Goal: Navigation & Orientation: Find specific page/section

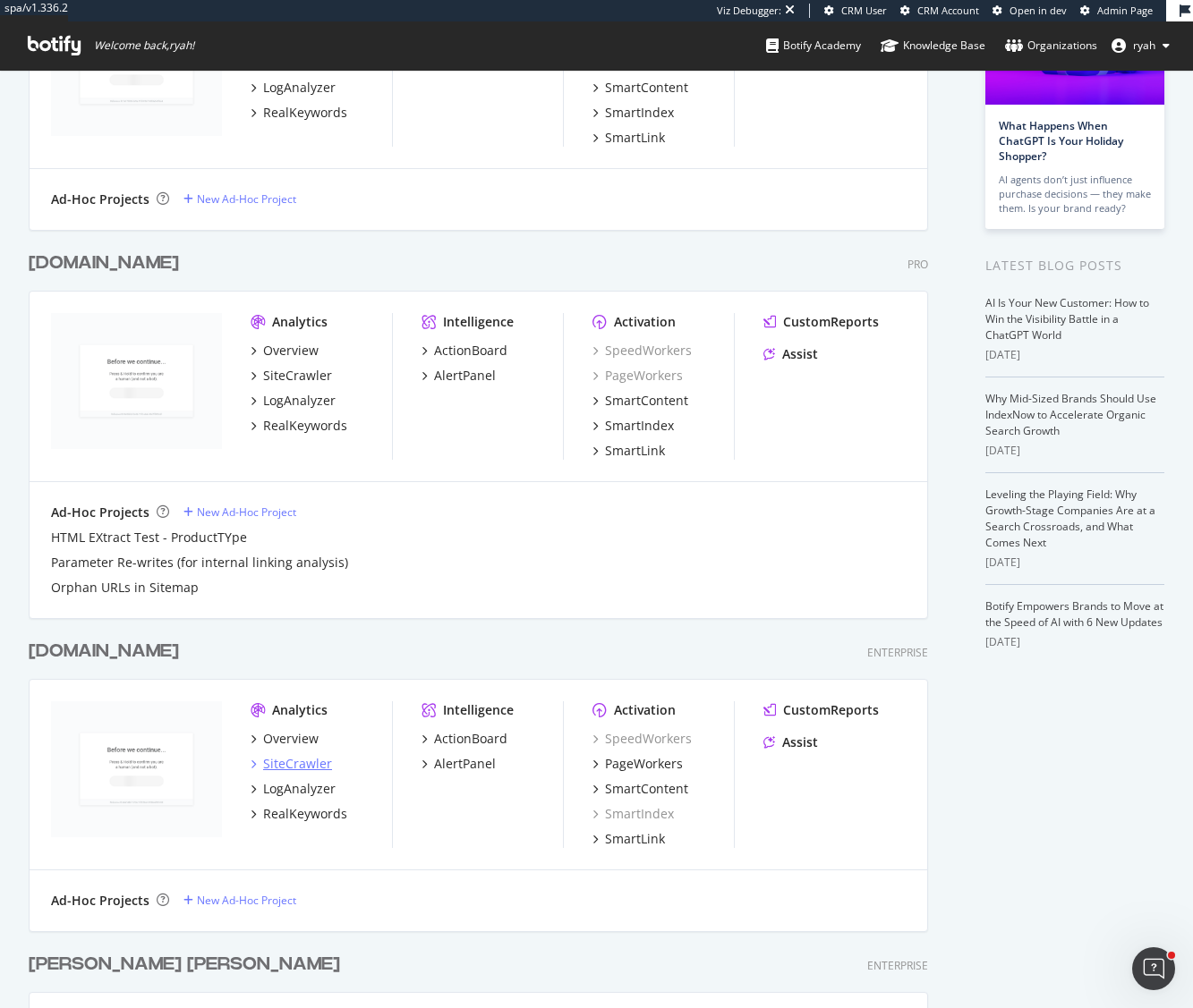
scroll to position [223, 0]
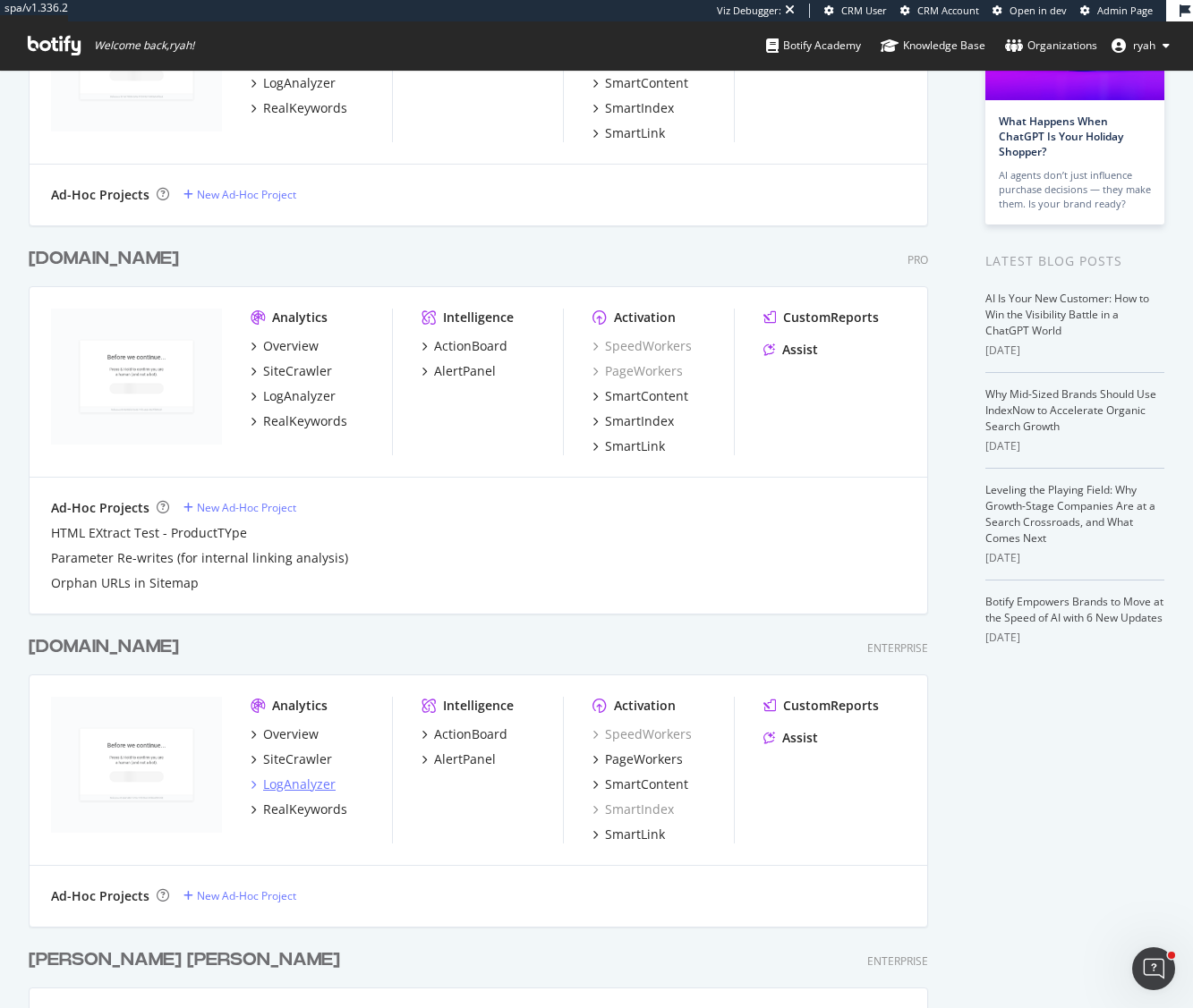
click at [300, 781] on div "LogAnalyzer" at bounding box center [299, 784] width 73 height 18
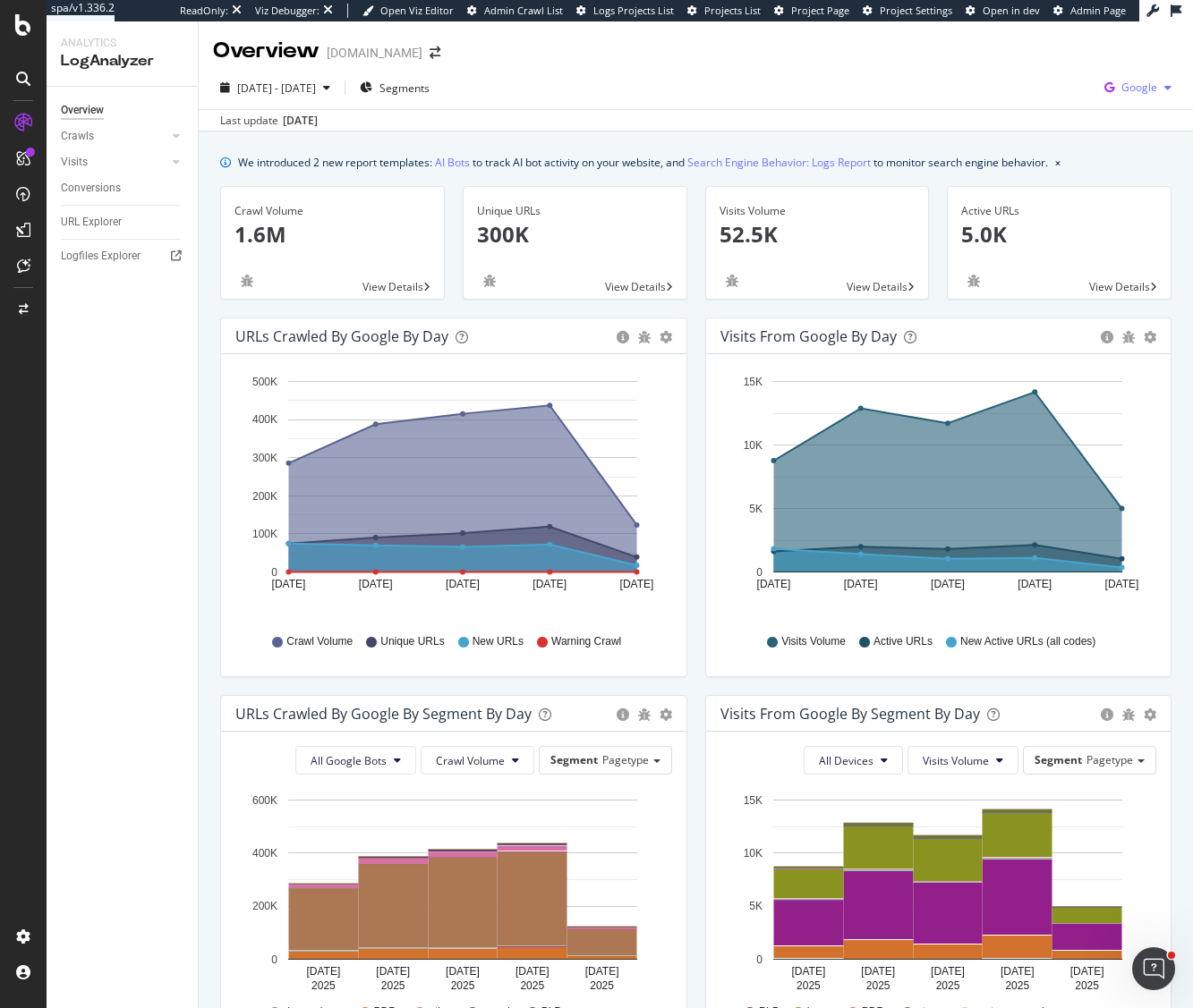
click at [1158, 83] on div "button" at bounding box center [1168, 87] width 22 height 11
click at [1054, 133] on span "Other AI Bots" at bounding box center [1049, 138] width 66 height 16
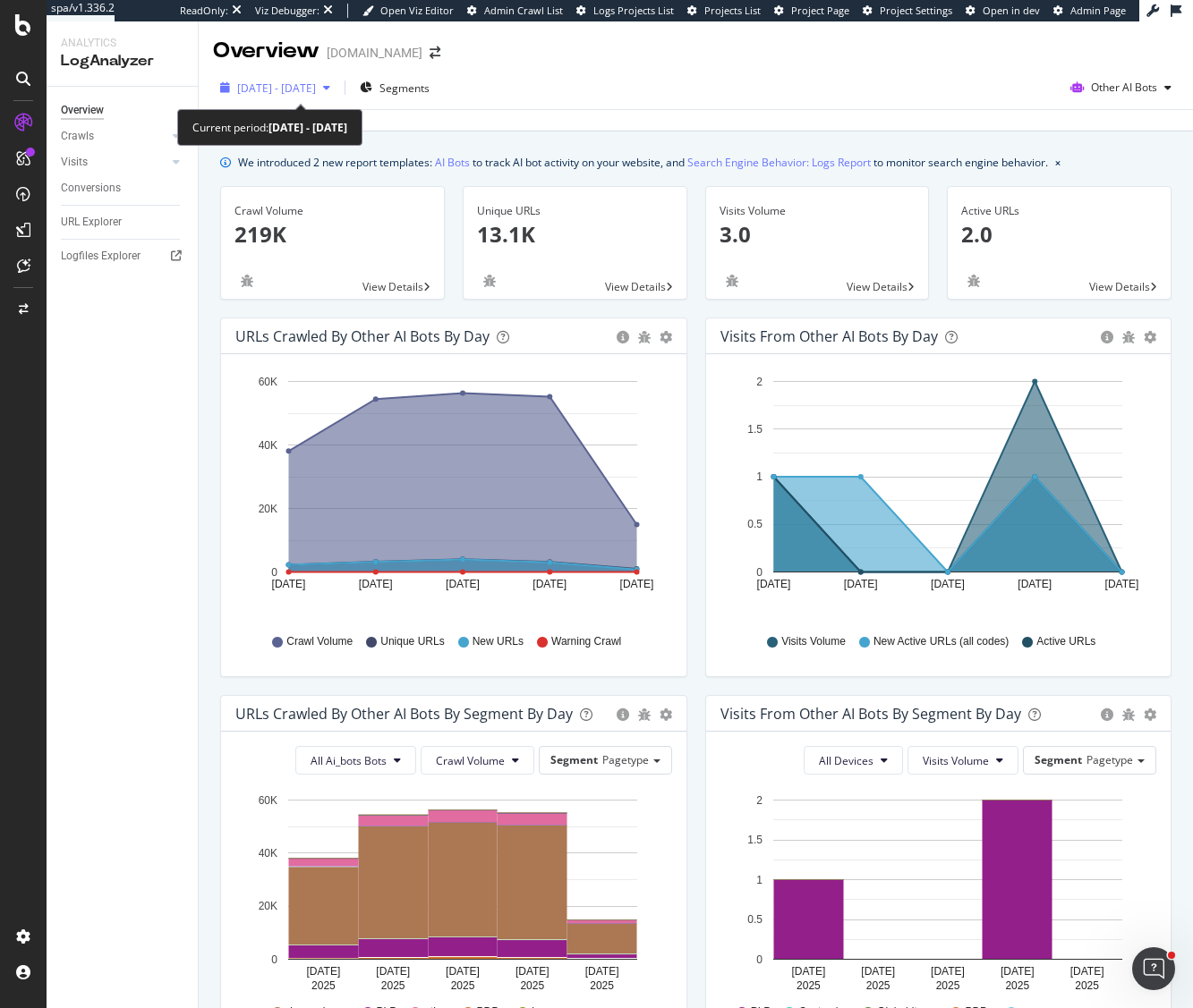
click at [330, 87] on icon "button" at bounding box center [327, 87] width 7 height 11
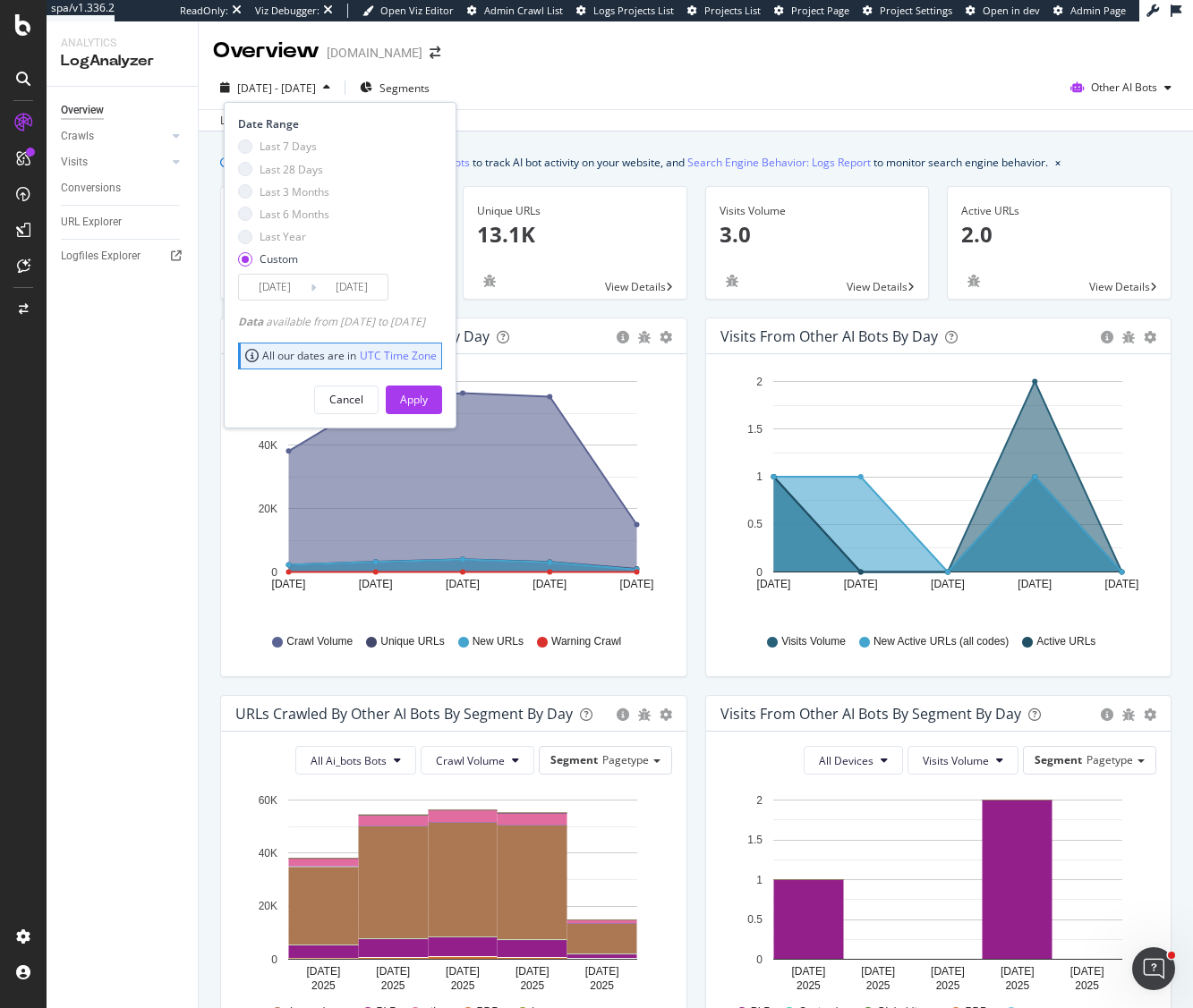
click at [245, 166] on div "Last 28 Days" at bounding box center [246, 169] width 15 height 15
click at [363, 408] on div "Cancel" at bounding box center [346, 400] width 34 height 25
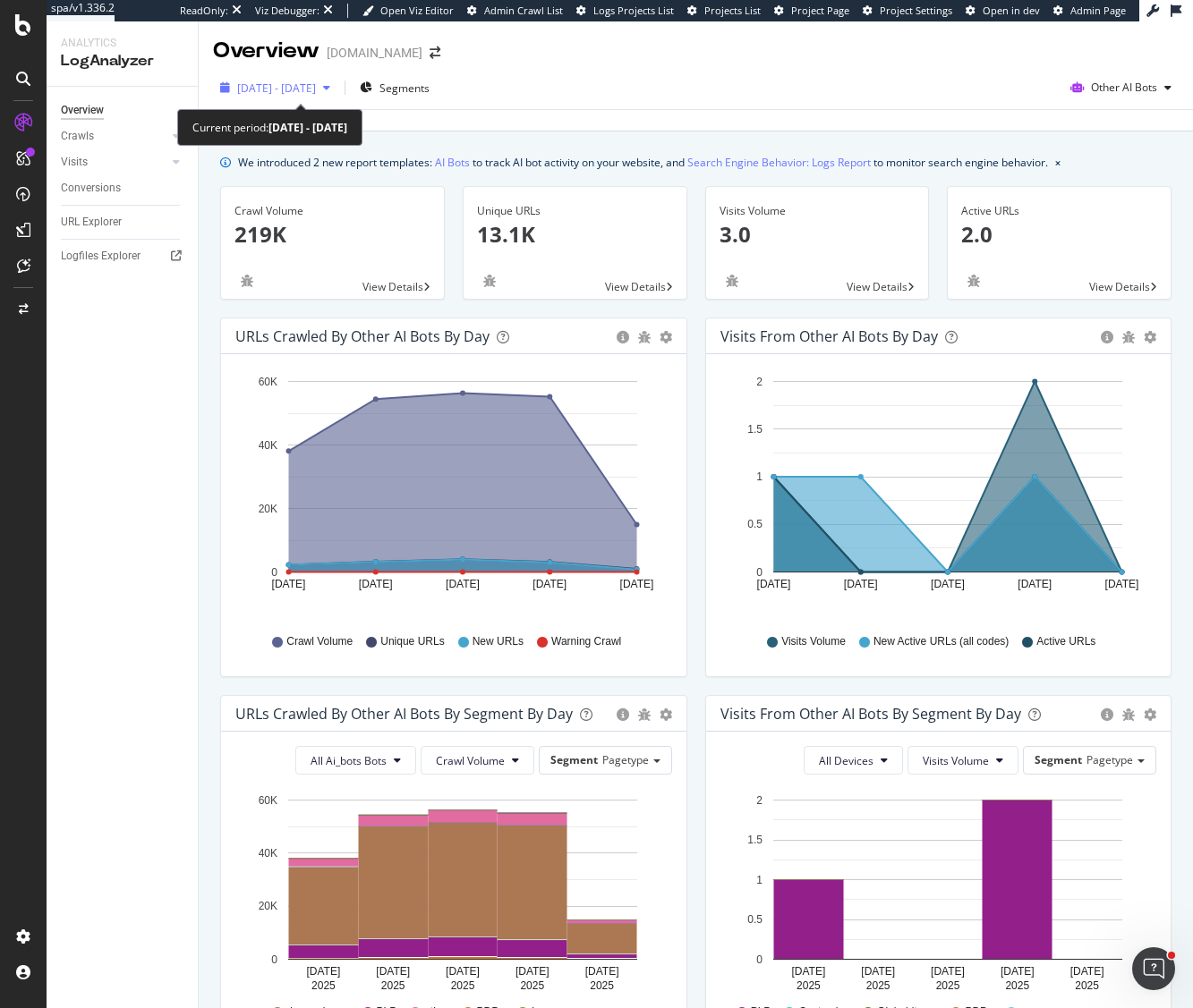
click at [330, 87] on icon "button" at bounding box center [327, 87] width 7 height 11
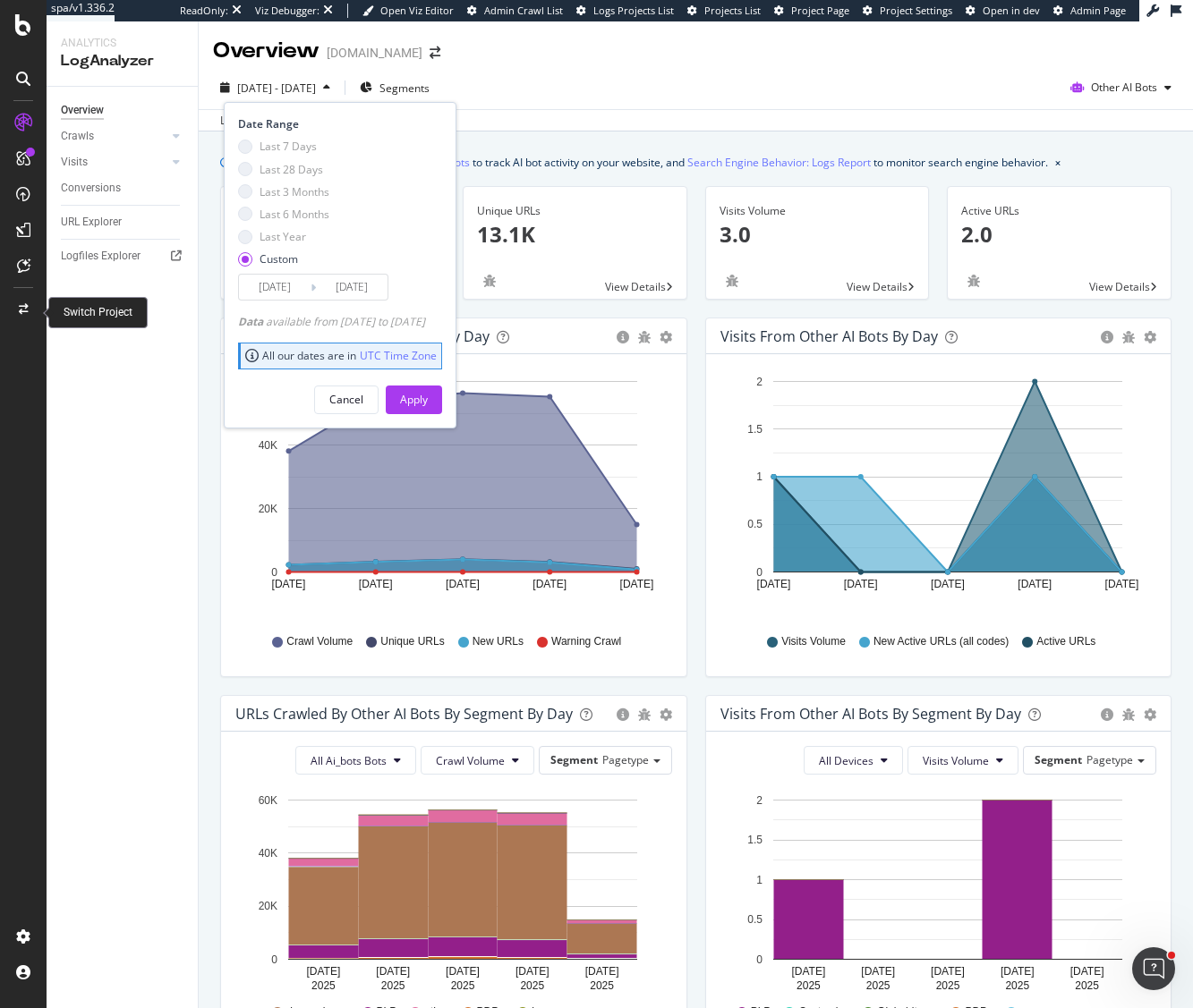
click at [22, 308] on icon at bounding box center [24, 309] width 10 height 11
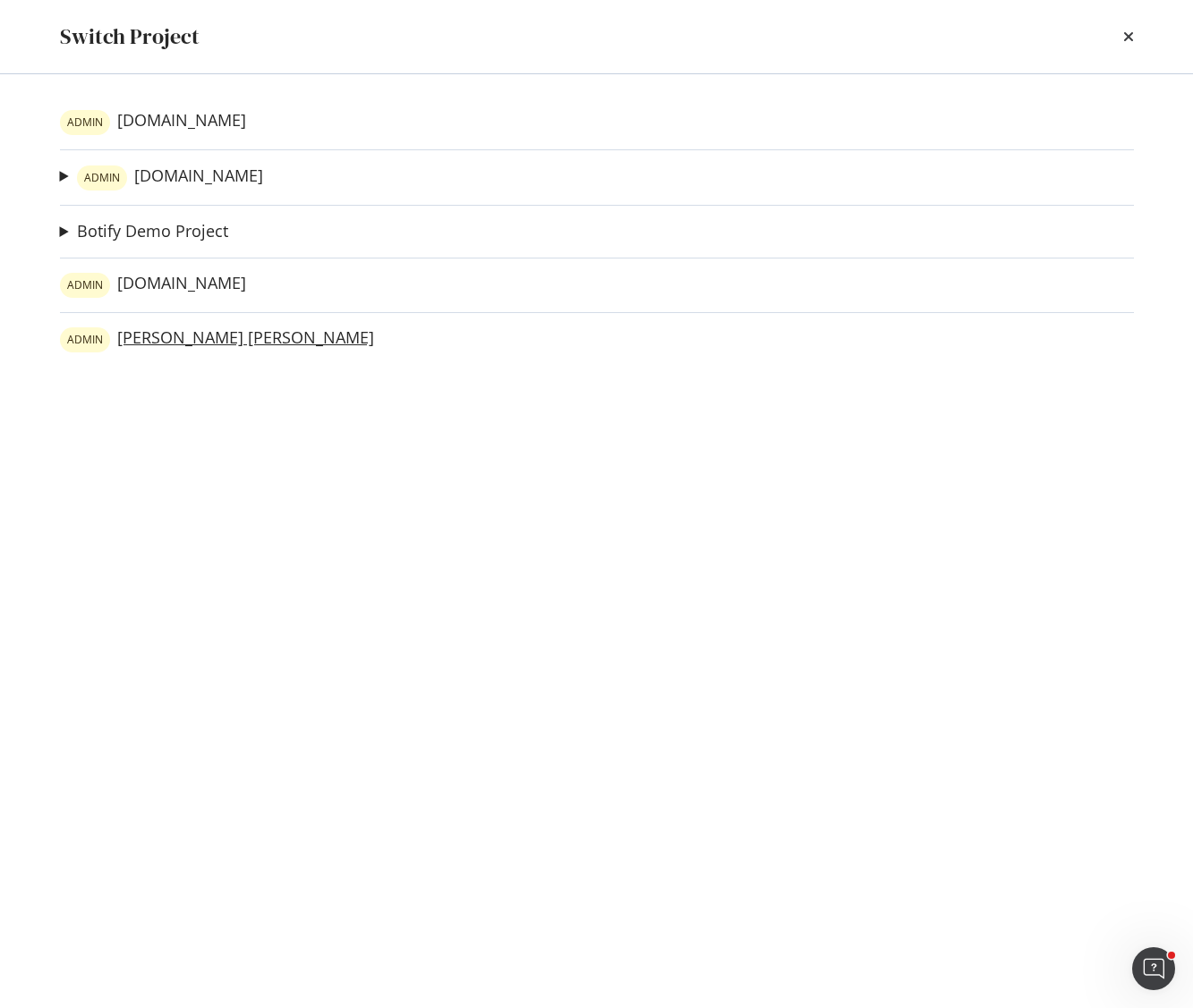
click at [197, 344] on link "ADMIN Ralph Lauren" at bounding box center [217, 340] width 314 height 25
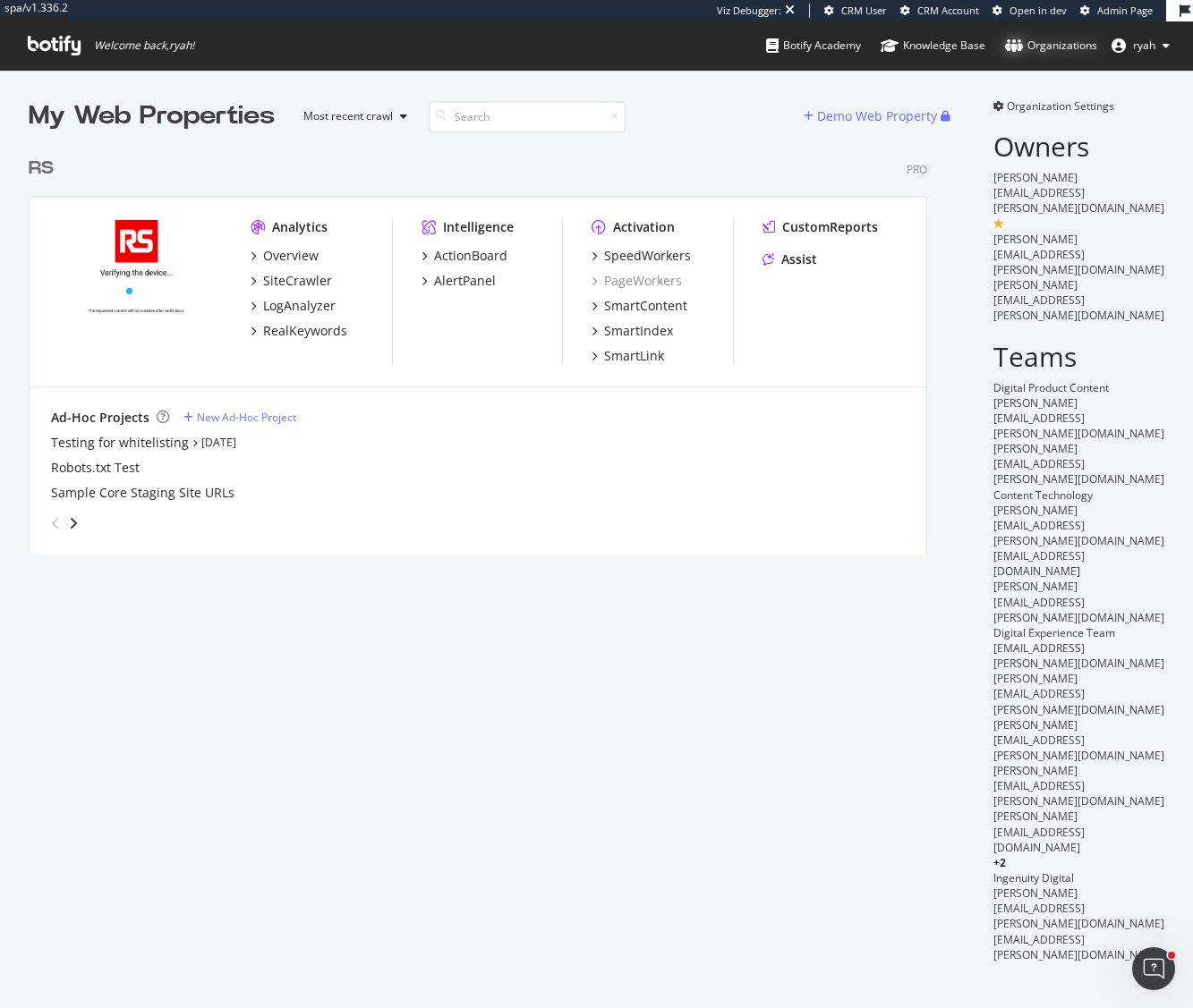
click at [1036, 42] on div "Organizations" at bounding box center [1050, 45] width 92 height 18
